Goal: Navigation & Orientation: Find specific page/section

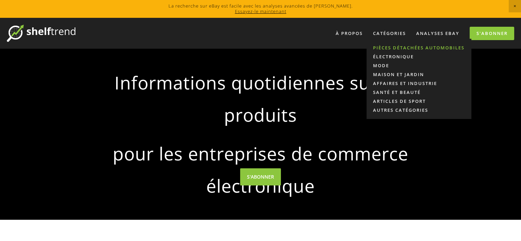
click at [390, 50] on font "Pièces détachées automobiles" at bounding box center [418, 48] width 91 height 6
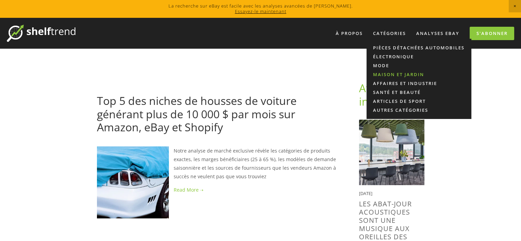
click at [387, 72] on font "Maison et jardin" at bounding box center [398, 74] width 51 height 6
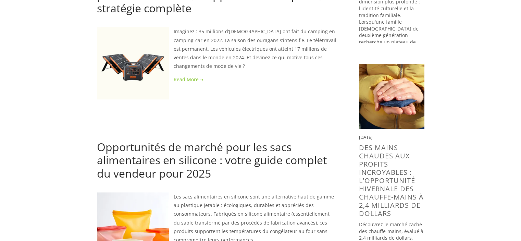
scroll to position [350, 0]
